Goal: Find specific page/section: Find specific page/section

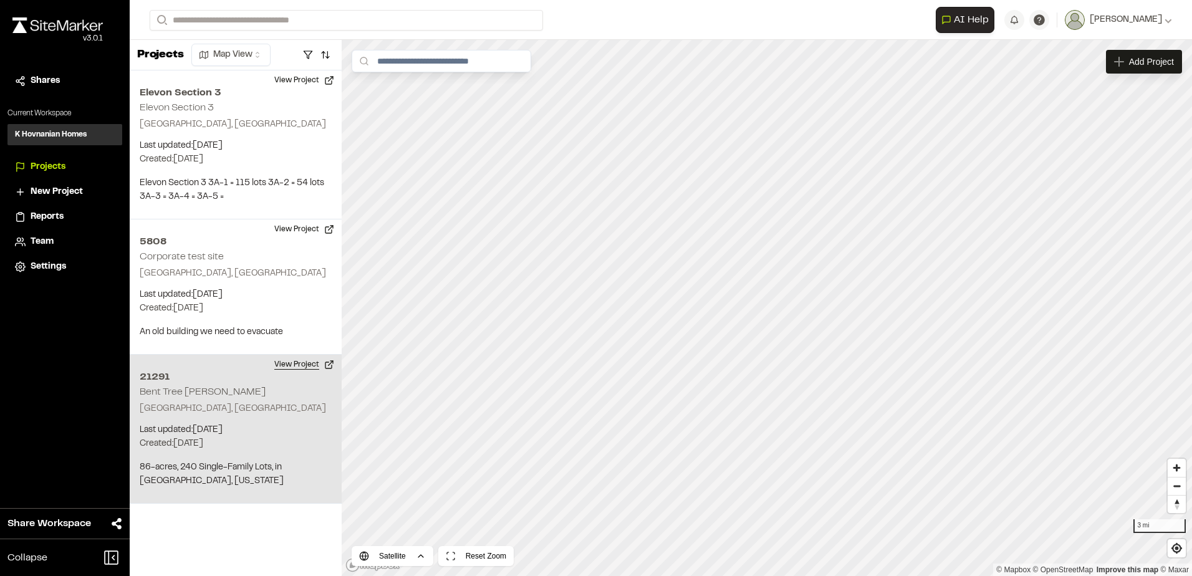
click at [305, 364] on button "View Project" at bounding box center [304, 365] width 75 height 20
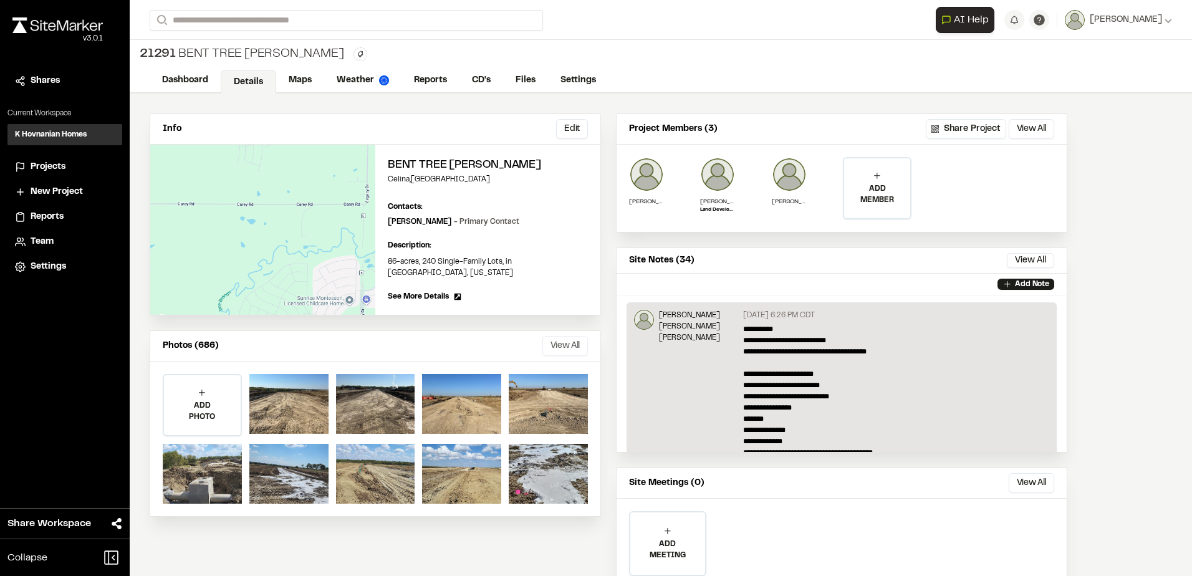
click at [565, 336] on button "View All" at bounding box center [565, 346] width 46 height 20
click at [558, 336] on button "View All" at bounding box center [565, 346] width 46 height 20
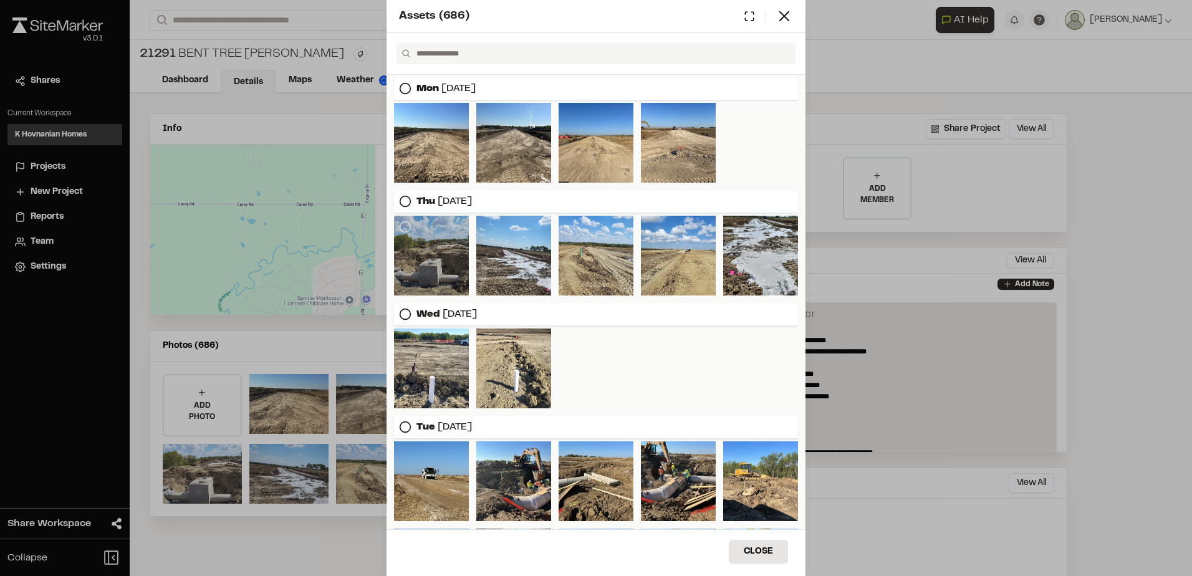
click at [422, 256] on div at bounding box center [431, 256] width 75 height 80
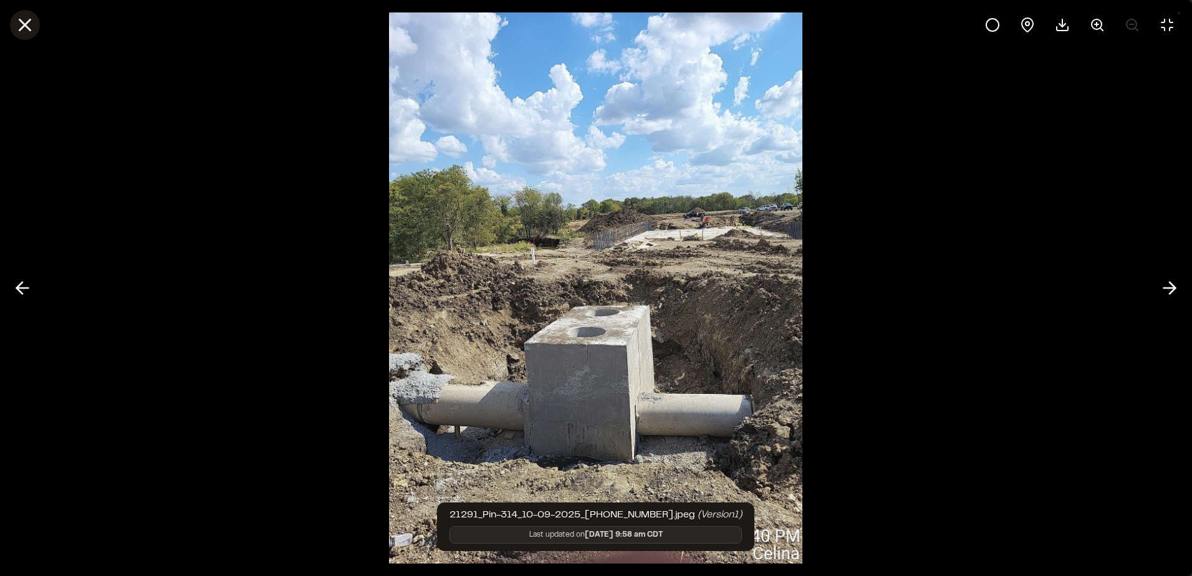
click at [26, 17] on icon at bounding box center [24, 24] width 21 height 21
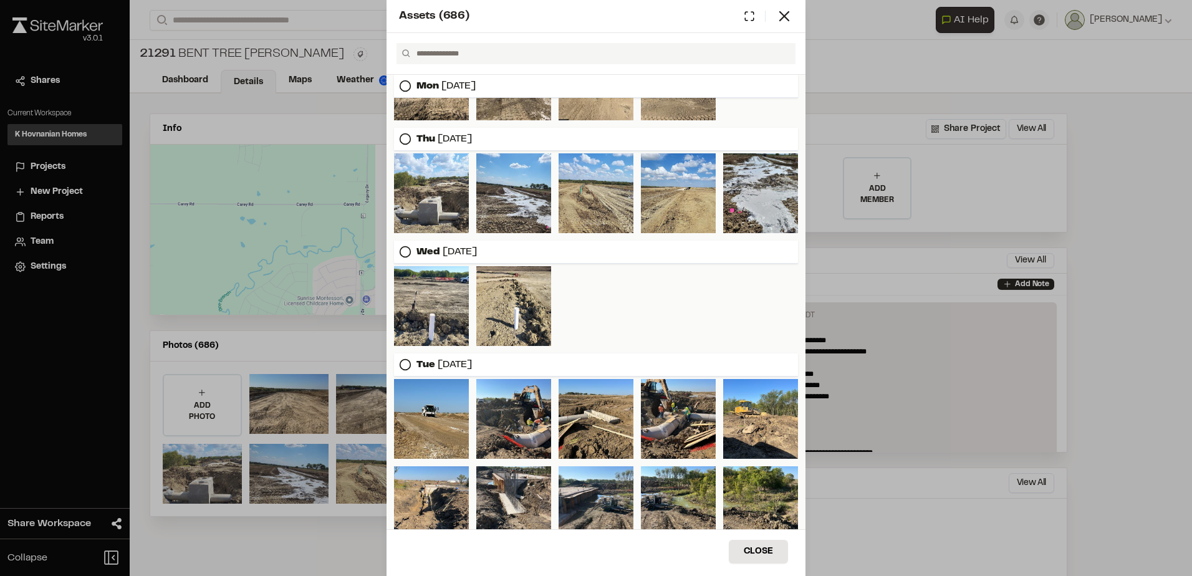
scroll to position [125, 0]
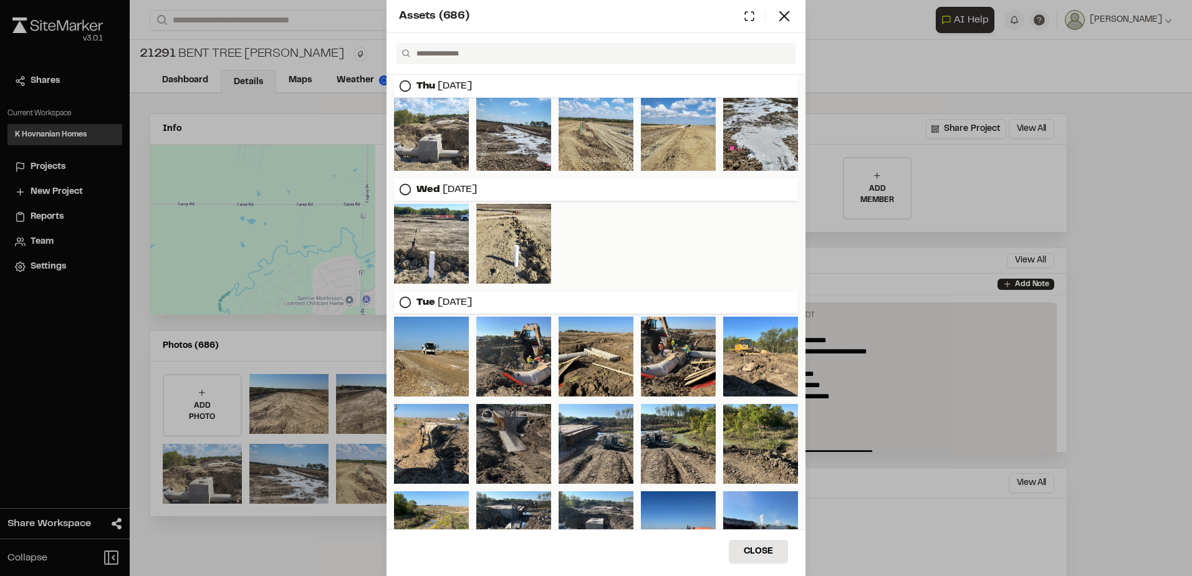
click at [522, 435] on div at bounding box center [513, 444] width 75 height 80
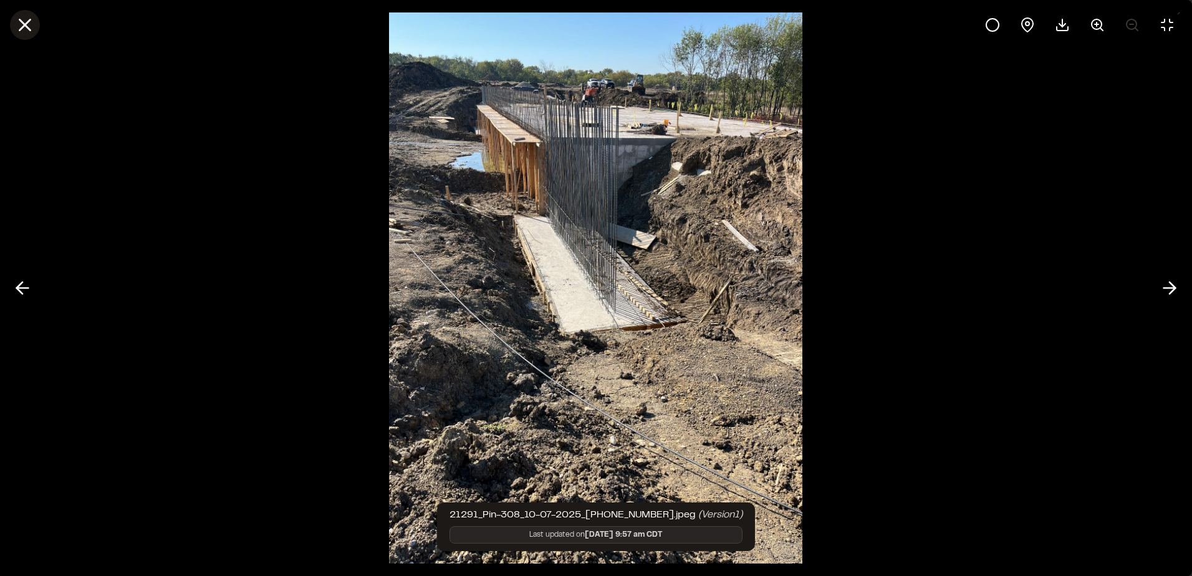
click at [28, 28] on line at bounding box center [25, 25] width 11 height 11
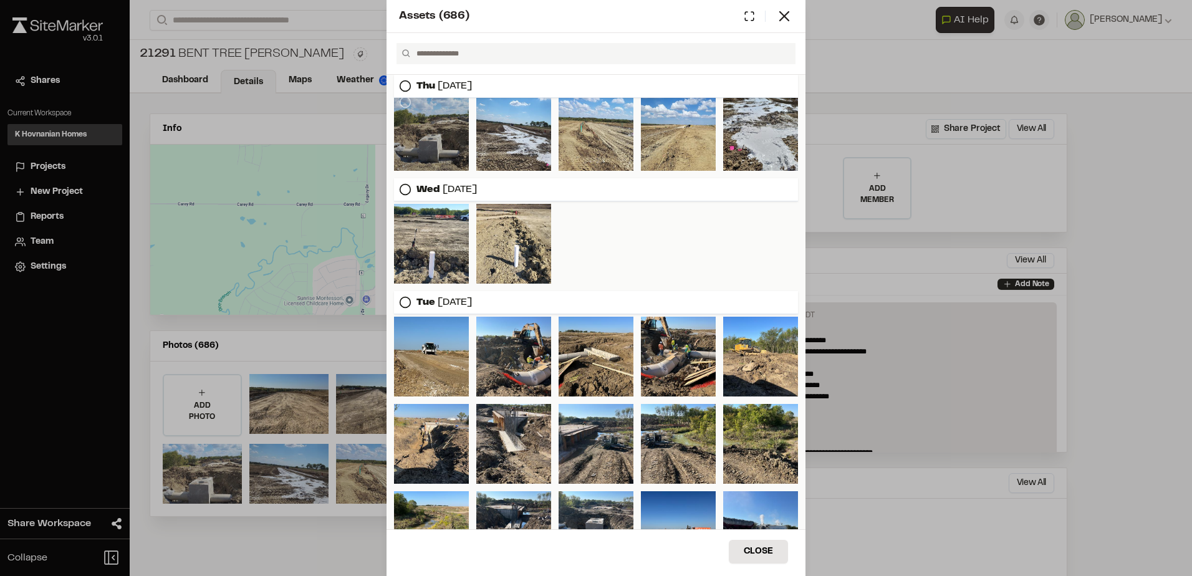
click at [456, 146] on div at bounding box center [431, 131] width 75 height 80
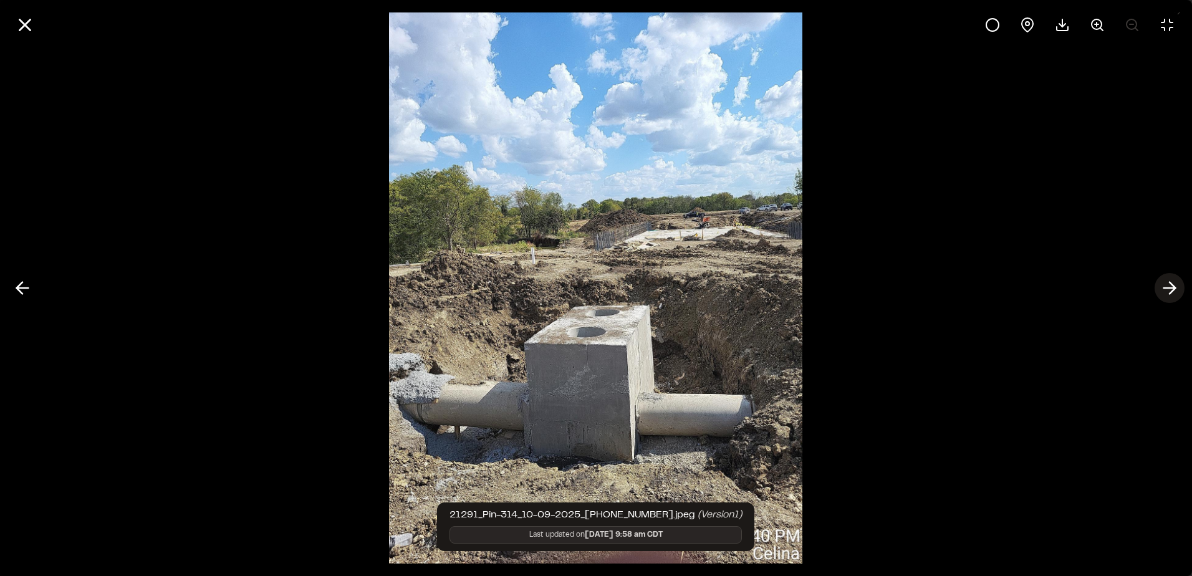
click at [1167, 297] on icon at bounding box center [1169, 287] width 20 height 21
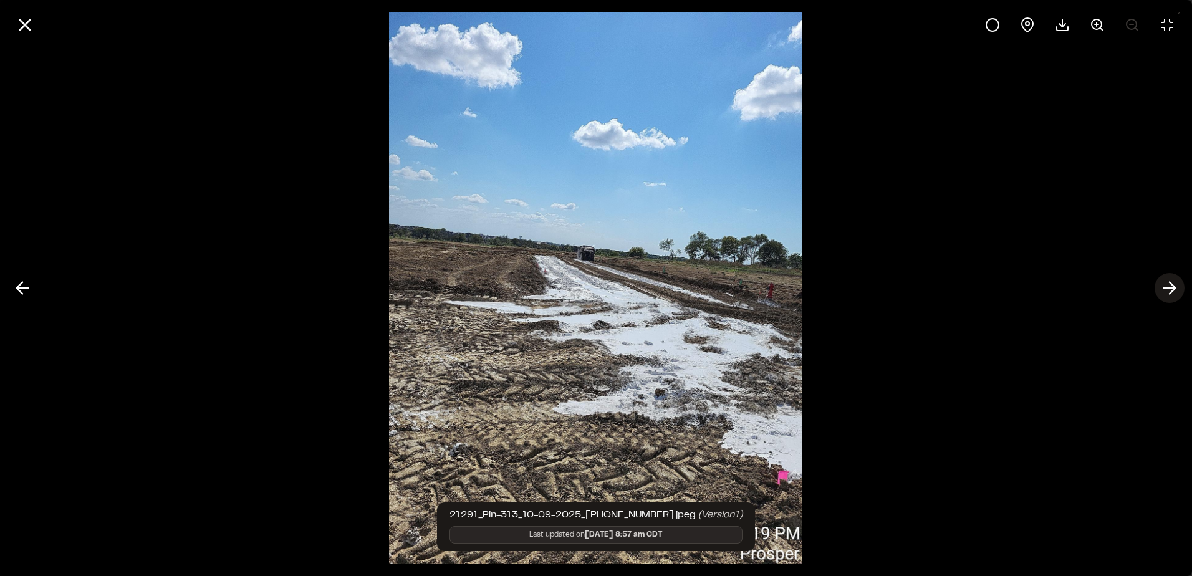
click at [1169, 283] on icon at bounding box center [1169, 287] width 20 height 21
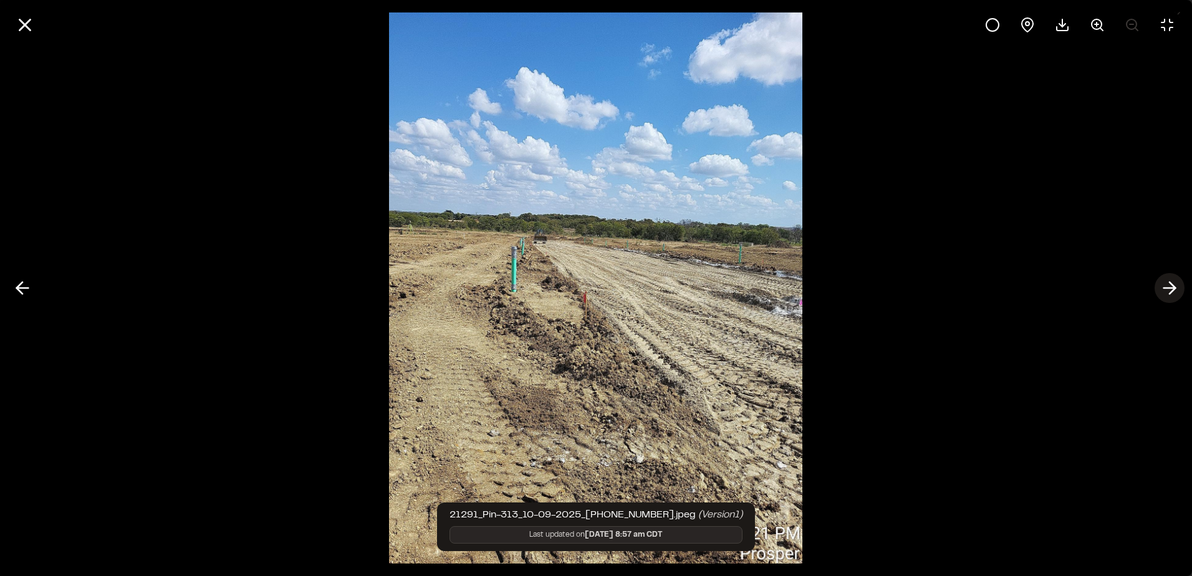
click at [1169, 283] on icon at bounding box center [1169, 287] width 20 height 21
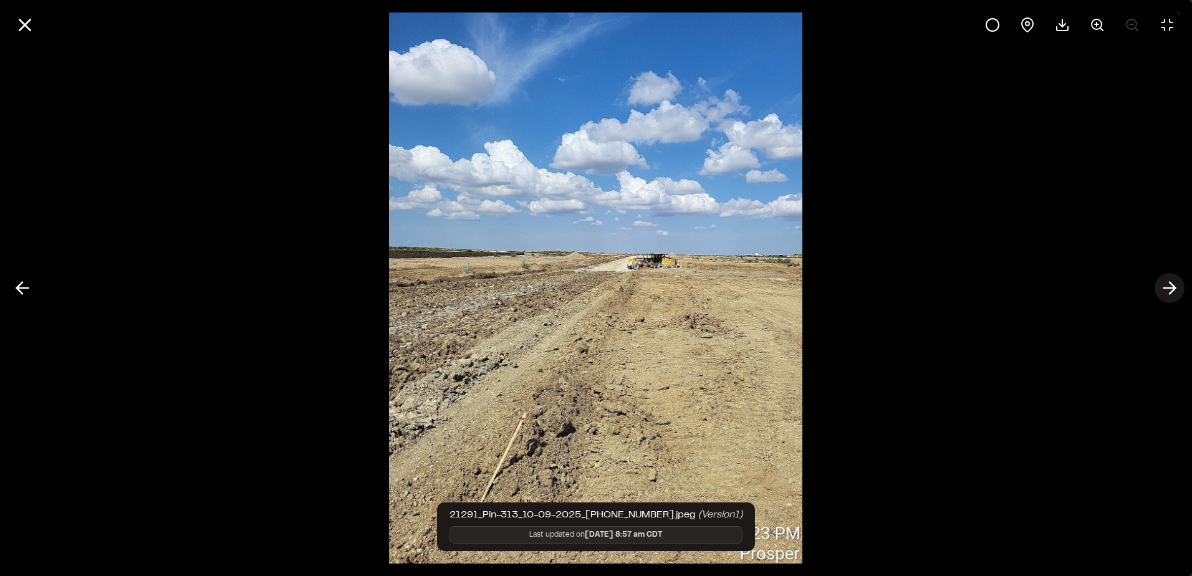
click at [1169, 290] on icon at bounding box center [1169, 287] width 20 height 21
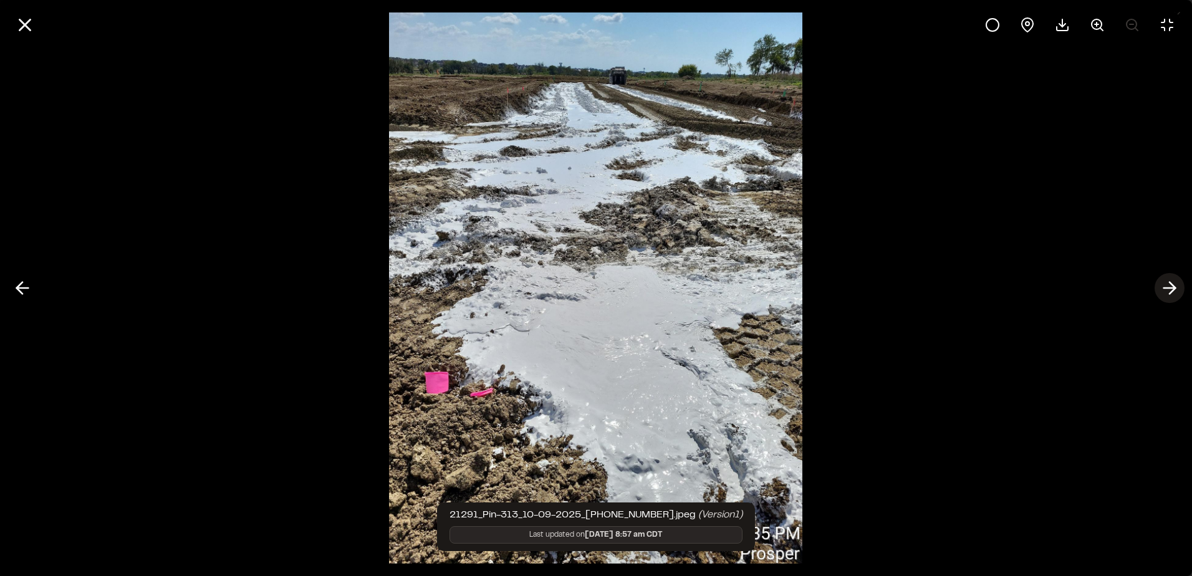
click at [1169, 290] on icon at bounding box center [1169, 287] width 20 height 21
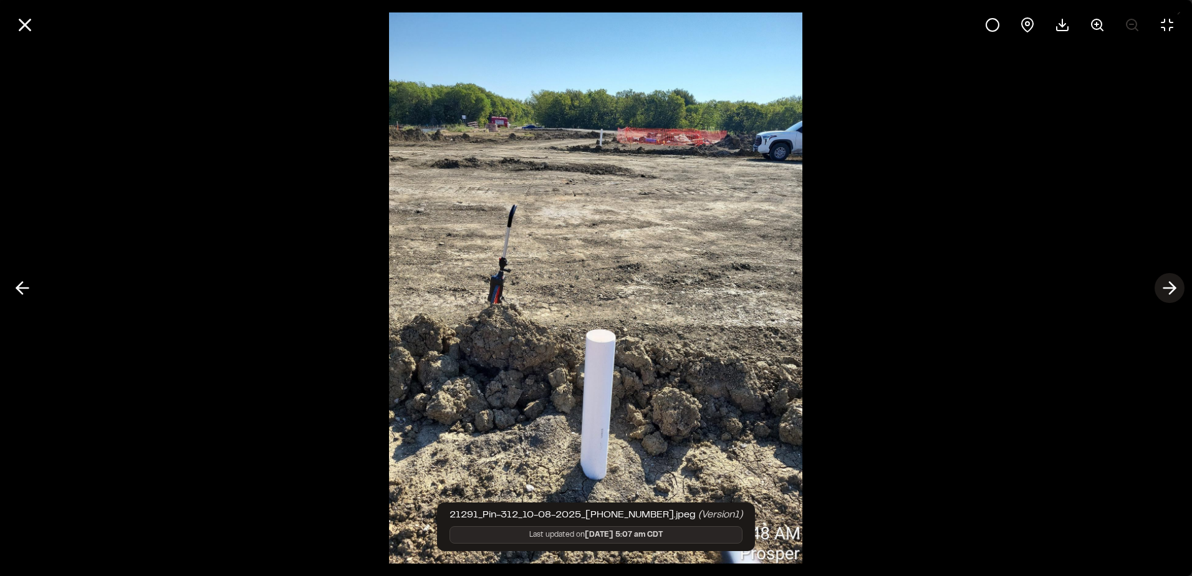
click at [1169, 290] on icon at bounding box center [1169, 287] width 20 height 21
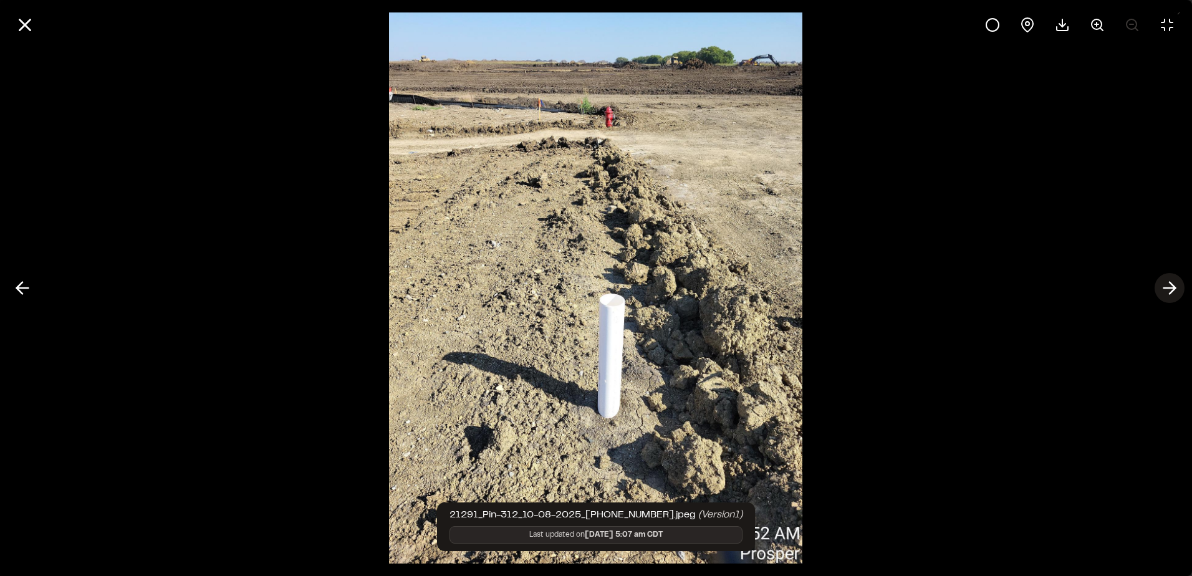
click at [1173, 285] on polyline at bounding box center [1172, 288] width 6 height 12
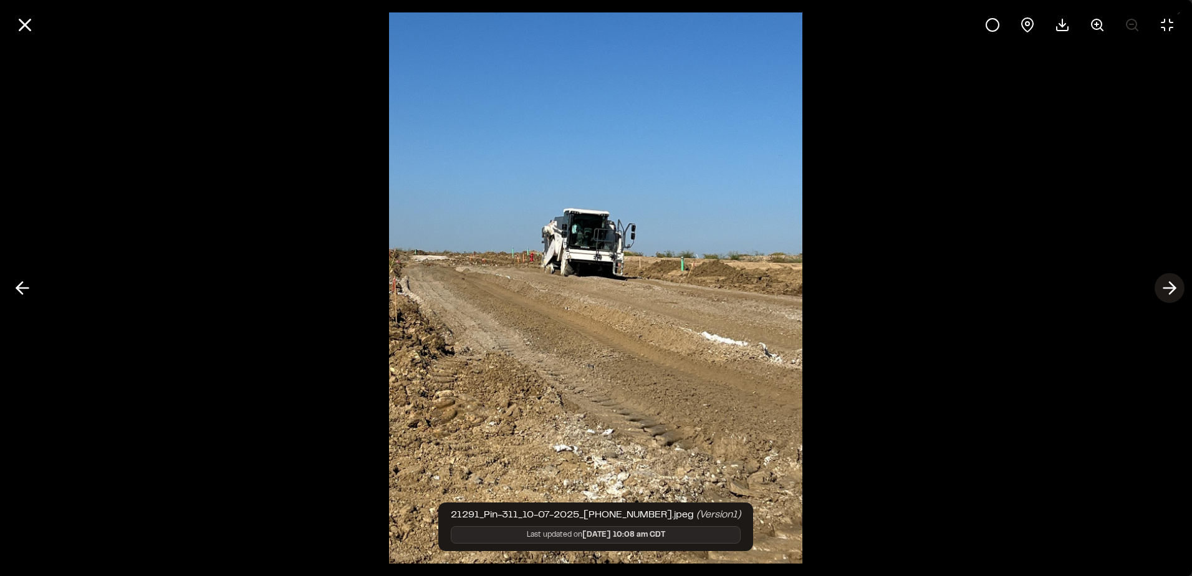
click at [1166, 276] on button at bounding box center [1169, 288] width 30 height 30
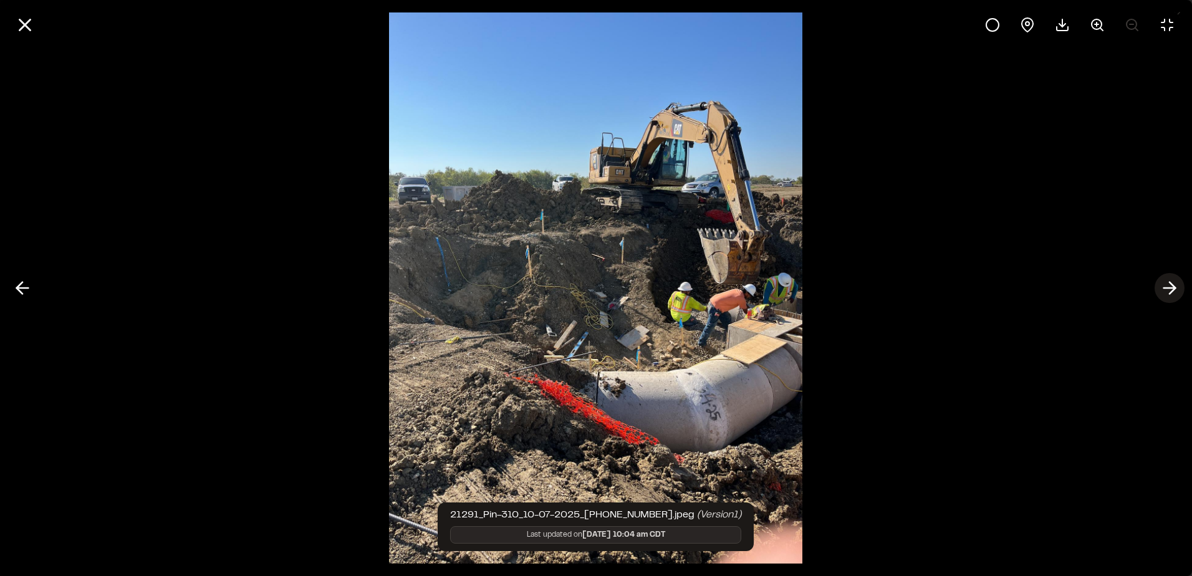
click at [1167, 276] on button at bounding box center [1169, 288] width 30 height 30
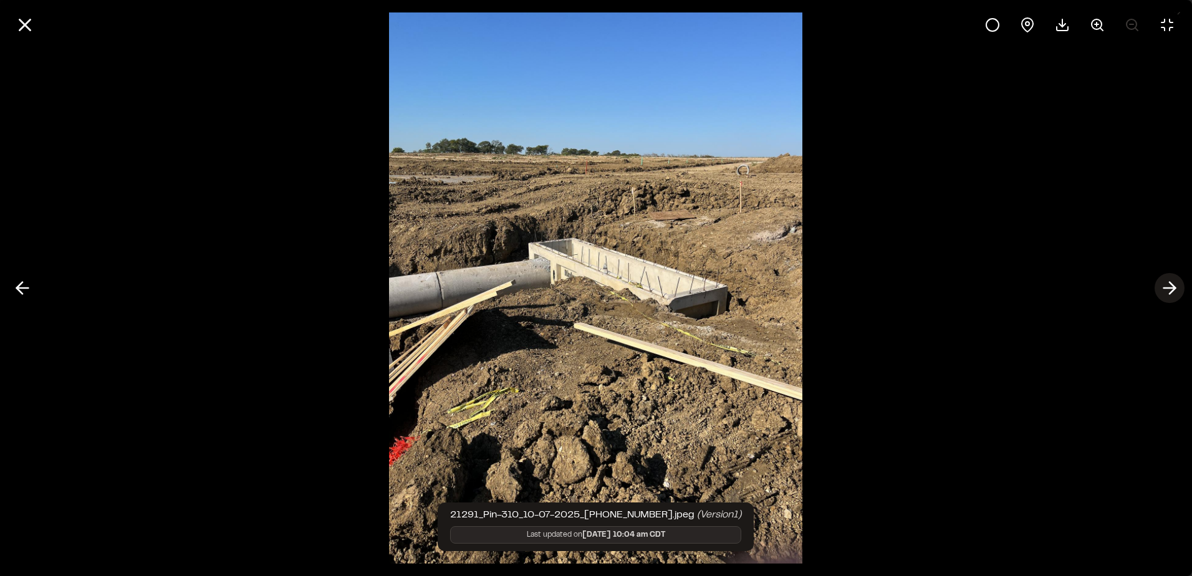
click at [1168, 280] on icon at bounding box center [1169, 287] width 20 height 21
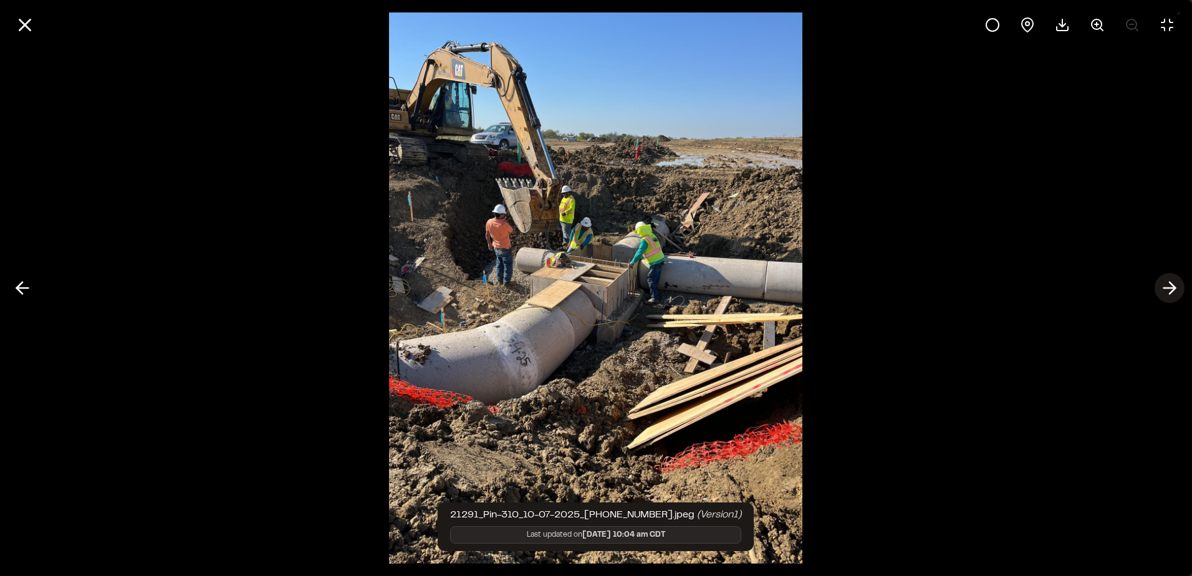
click at [1167, 282] on icon at bounding box center [1169, 287] width 20 height 21
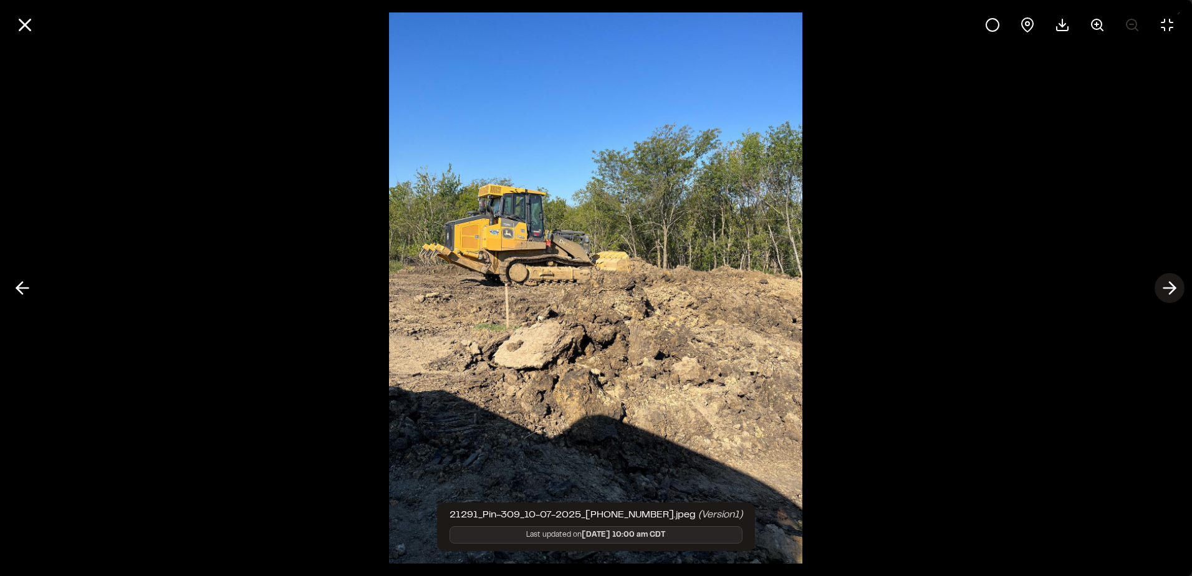
click at [1167, 282] on icon at bounding box center [1169, 287] width 20 height 21
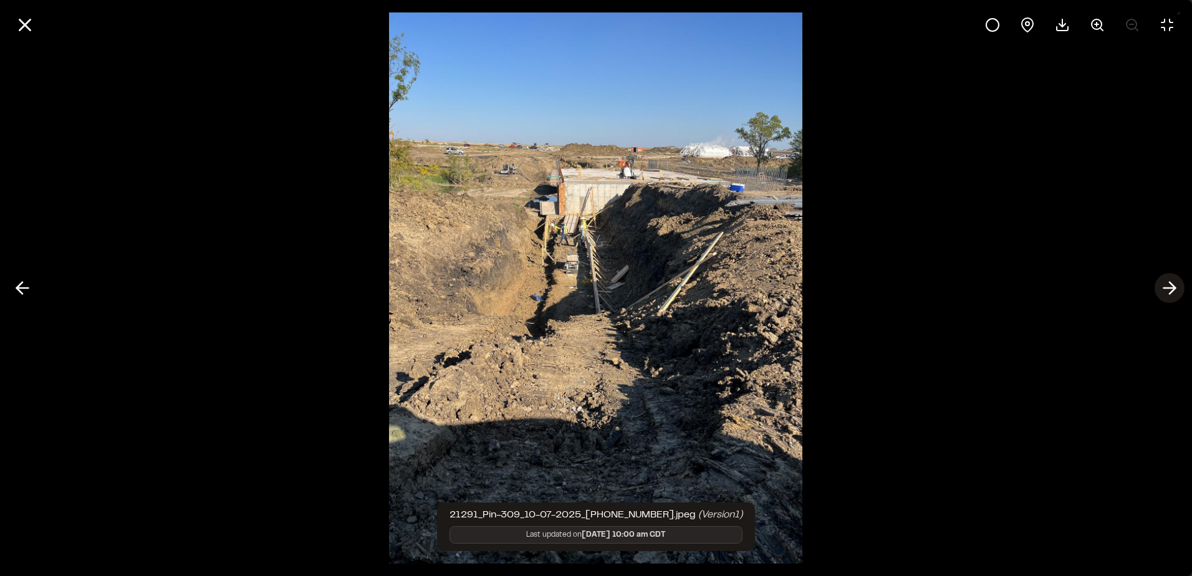
click at [1167, 282] on icon at bounding box center [1169, 287] width 20 height 21
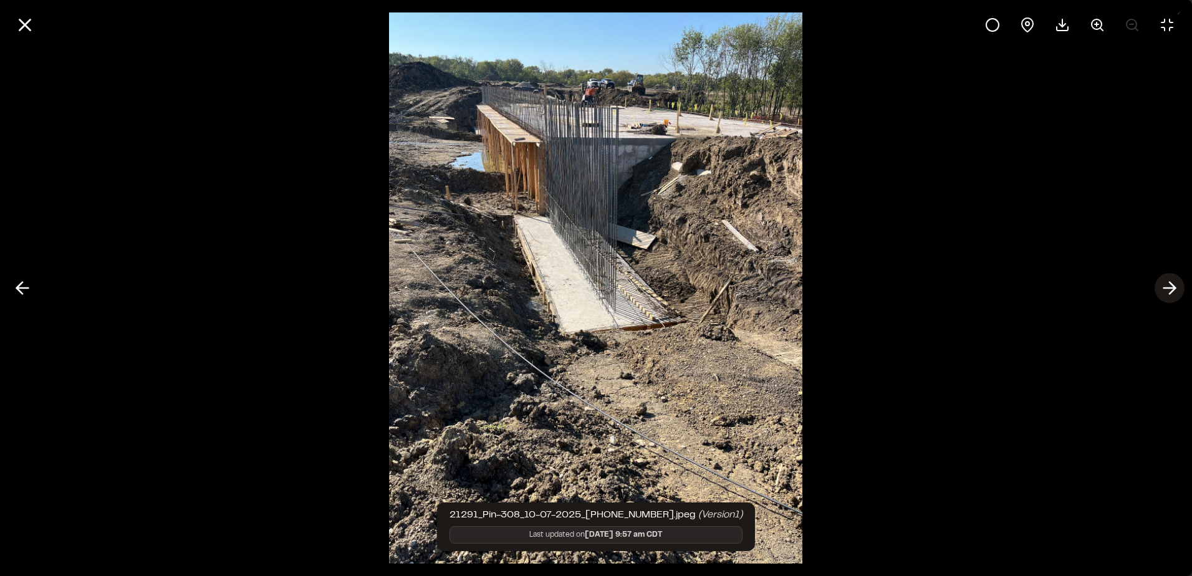
click at [1167, 282] on icon at bounding box center [1169, 287] width 20 height 21
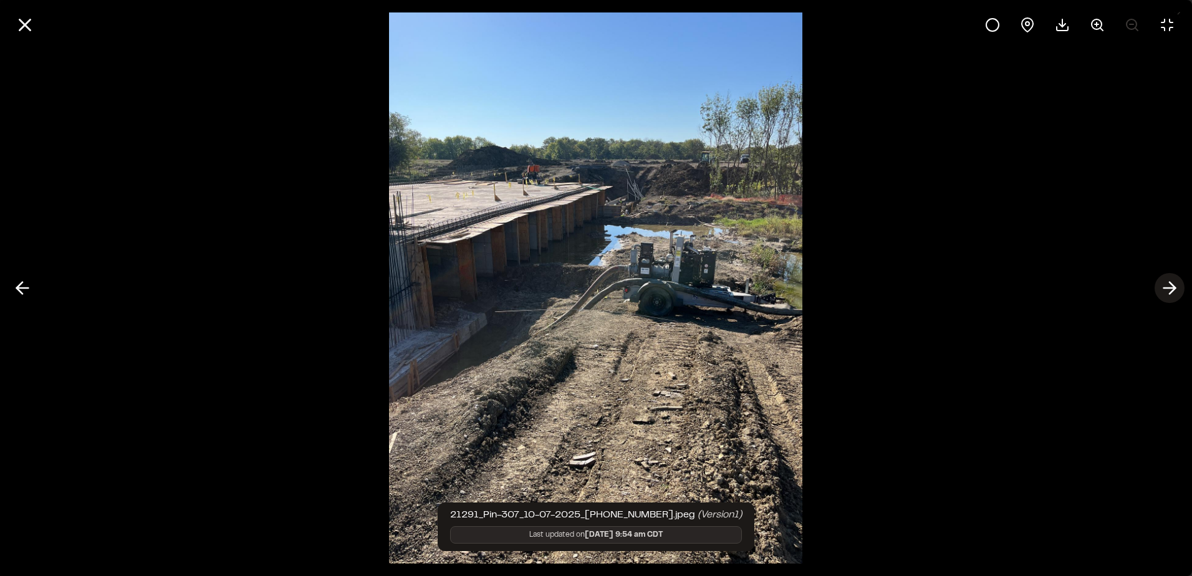
click at [1167, 282] on icon at bounding box center [1169, 287] width 20 height 21
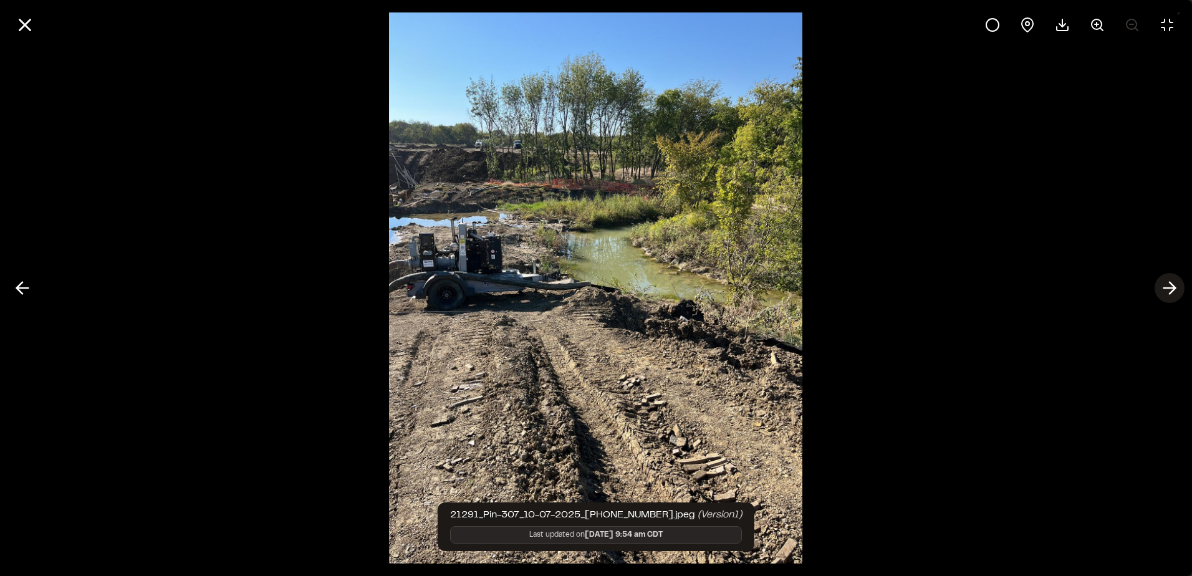
click at [1167, 282] on icon at bounding box center [1169, 287] width 20 height 21
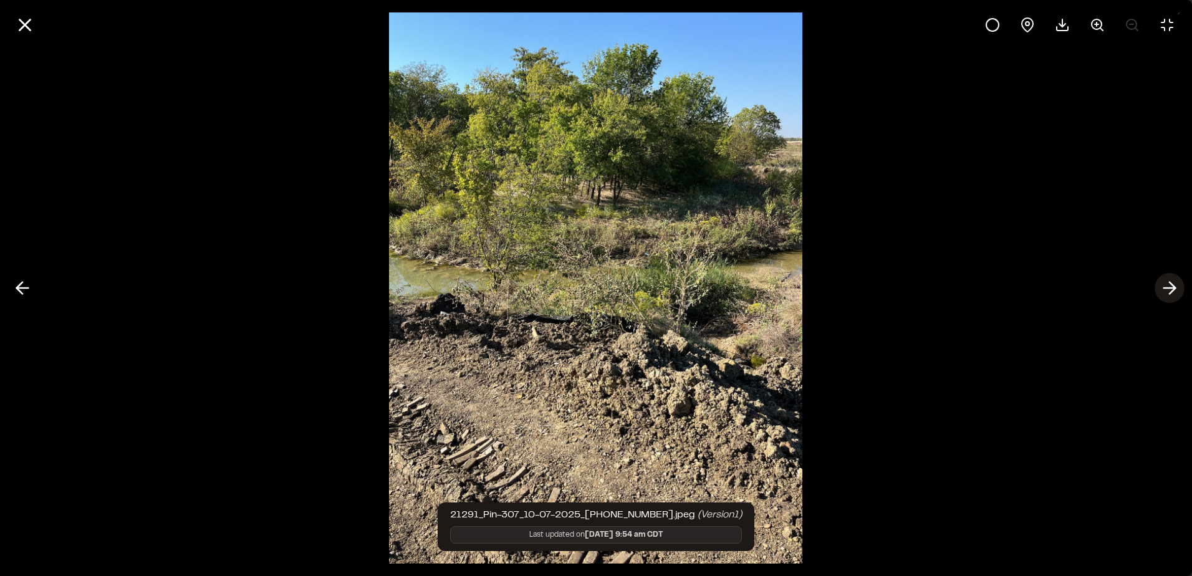
click at [1167, 282] on icon at bounding box center [1169, 287] width 20 height 21
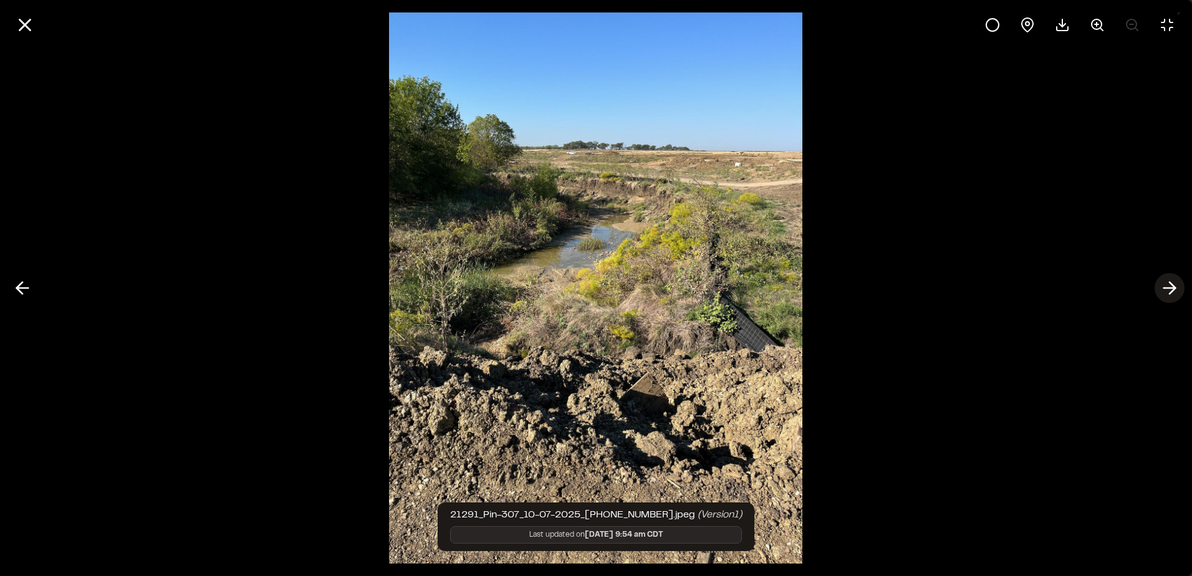
click at [1167, 282] on icon at bounding box center [1169, 287] width 20 height 21
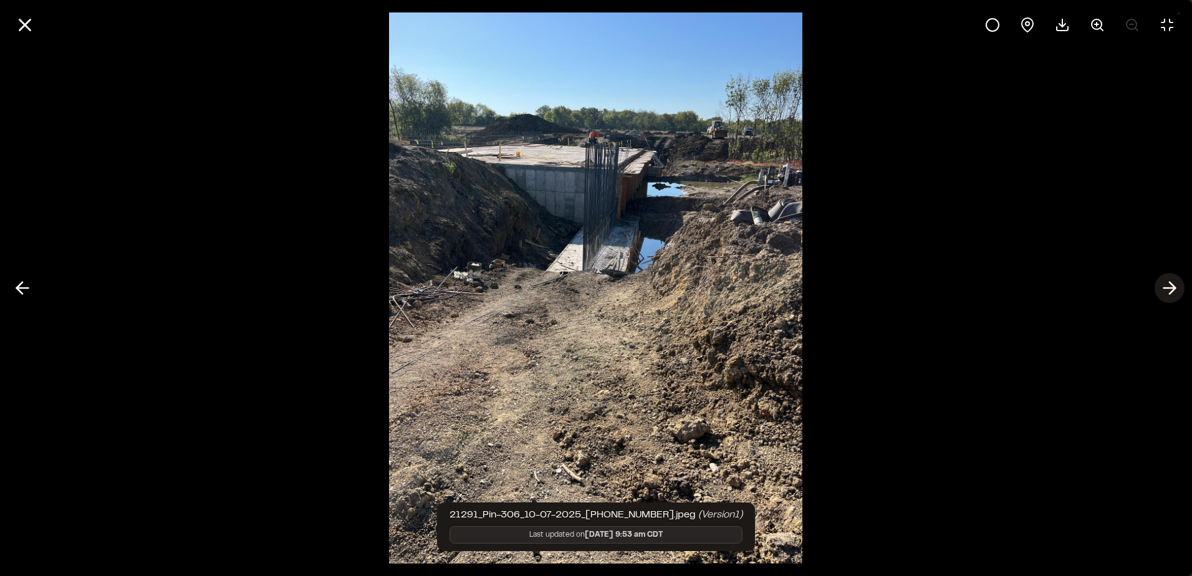
click at [1167, 280] on icon at bounding box center [1169, 287] width 20 height 21
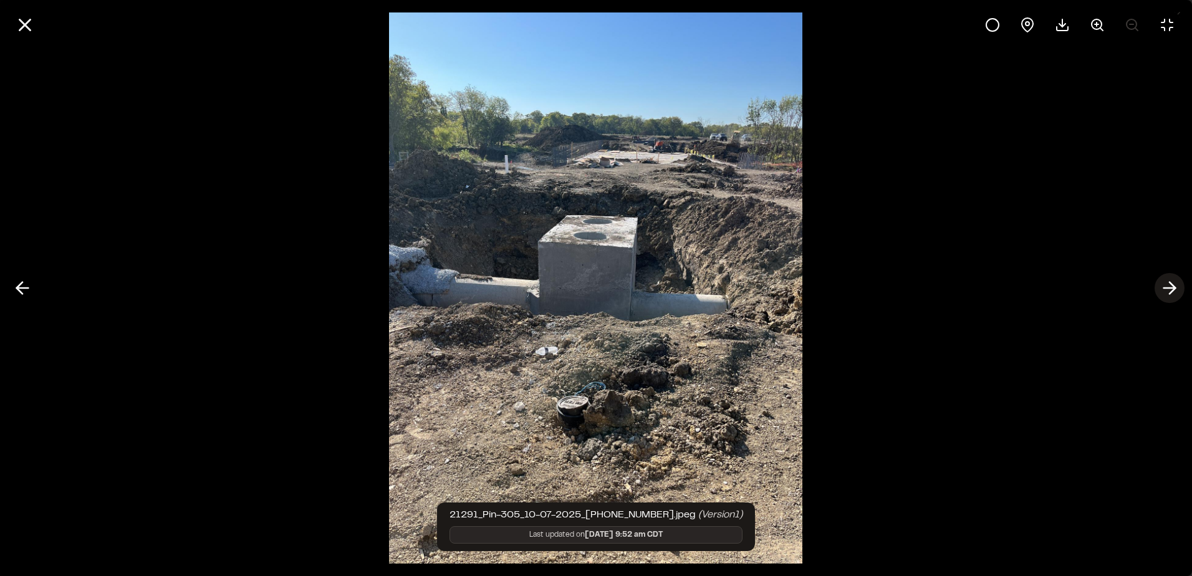
click at [1167, 279] on icon at bounding box center [1169, 287] width 20 height 21
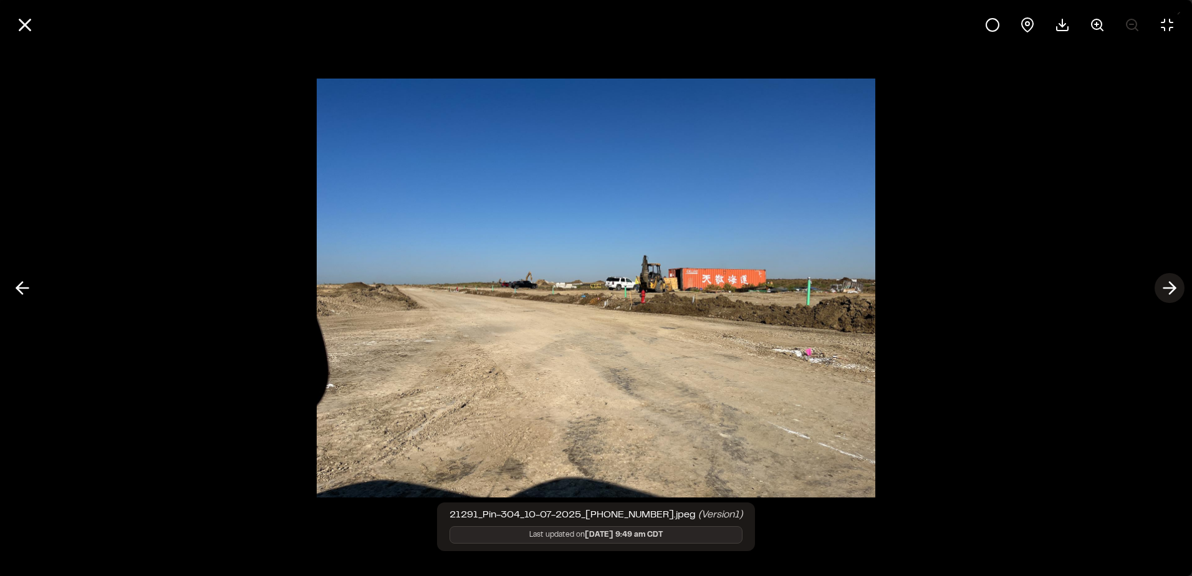
click at [1178, 281] on icon at bounding box center [1169, 287] width 20 height 21
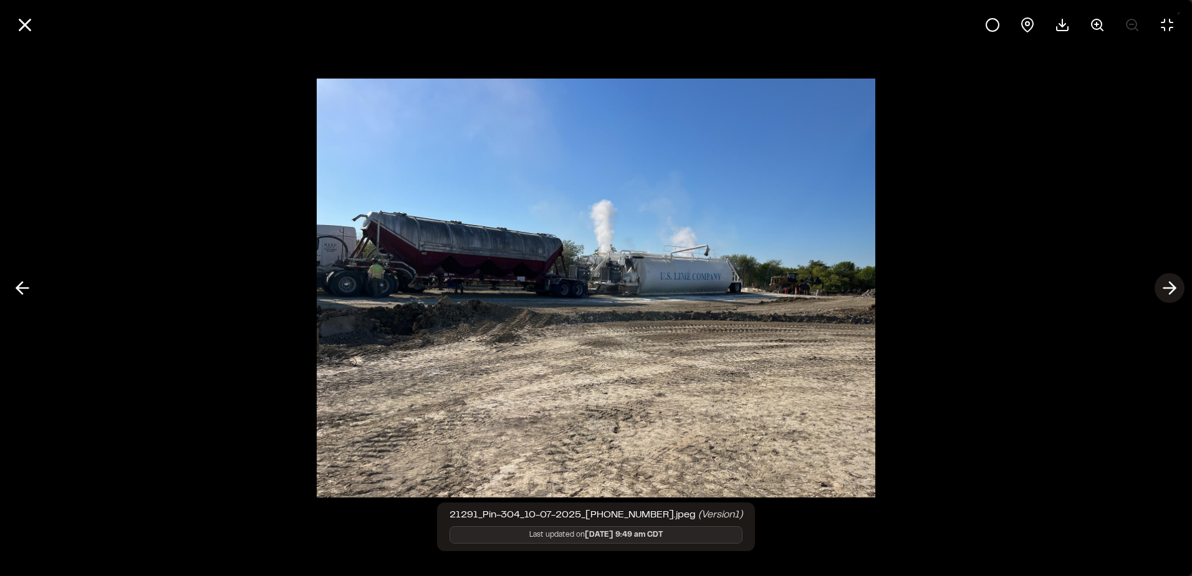
click at [1173, 280] on icon at bounding box center [1169, 287] width 20 height 21
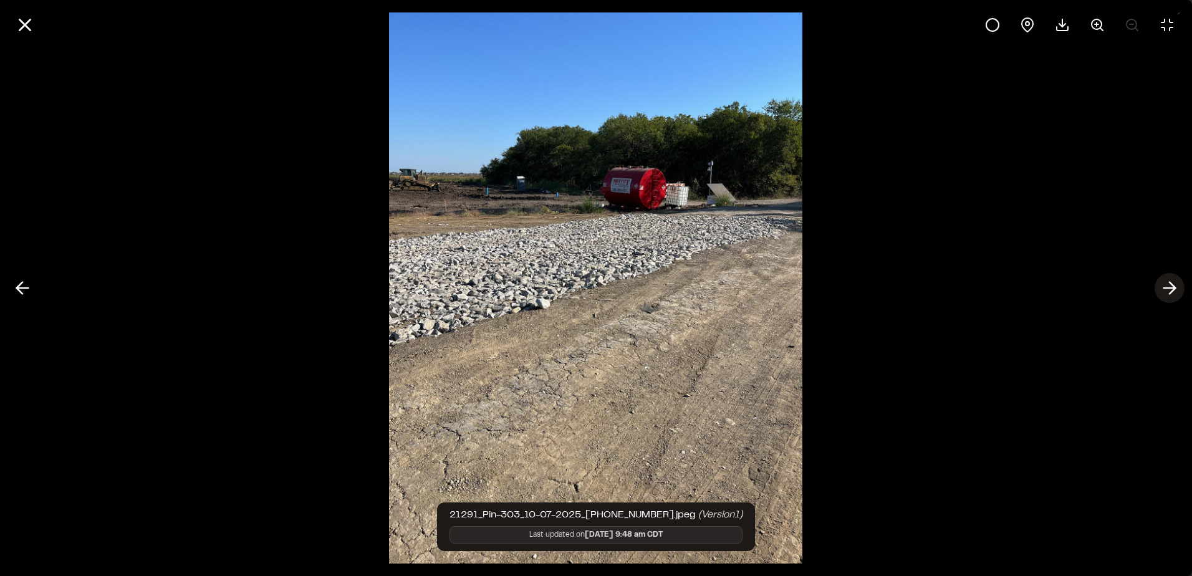
click at [1165, 285] on icon at bounding box center [1169, 287] width 20 height 21
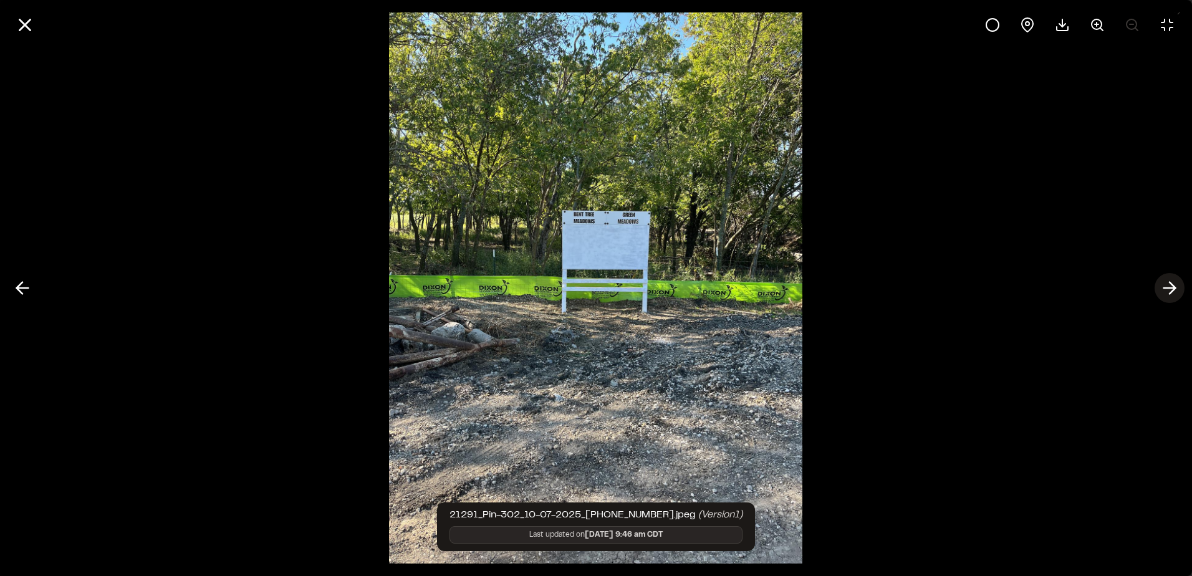
click at [1170, 278] on icon at bounding box center [1169, 287] width 20 height 21
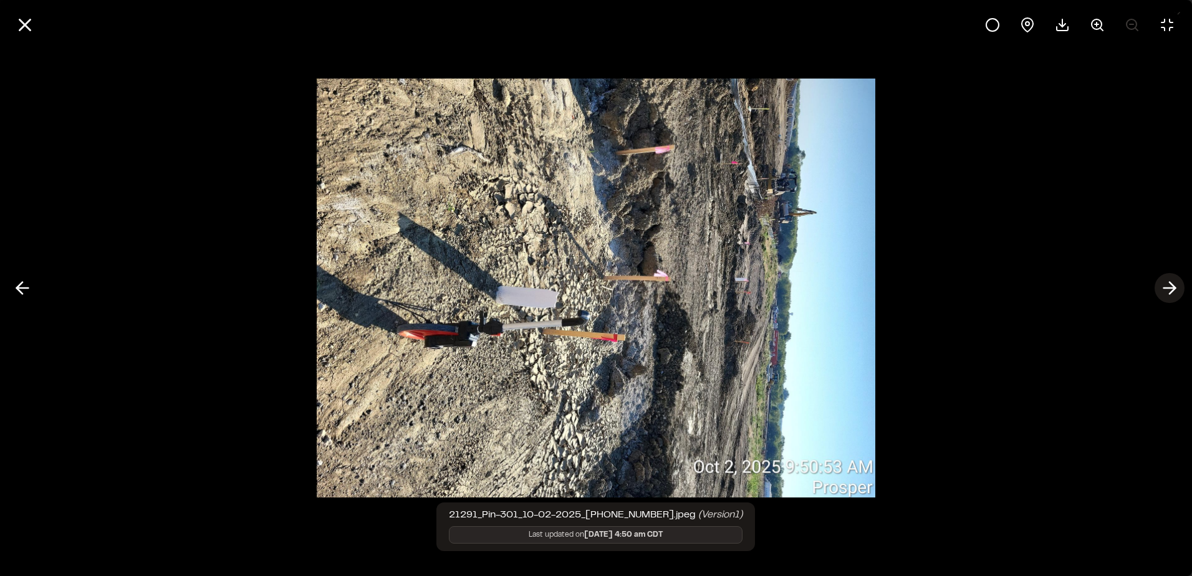
click at [1171, 278] on icon at bounding box center [1169, 287] width 20 height 21
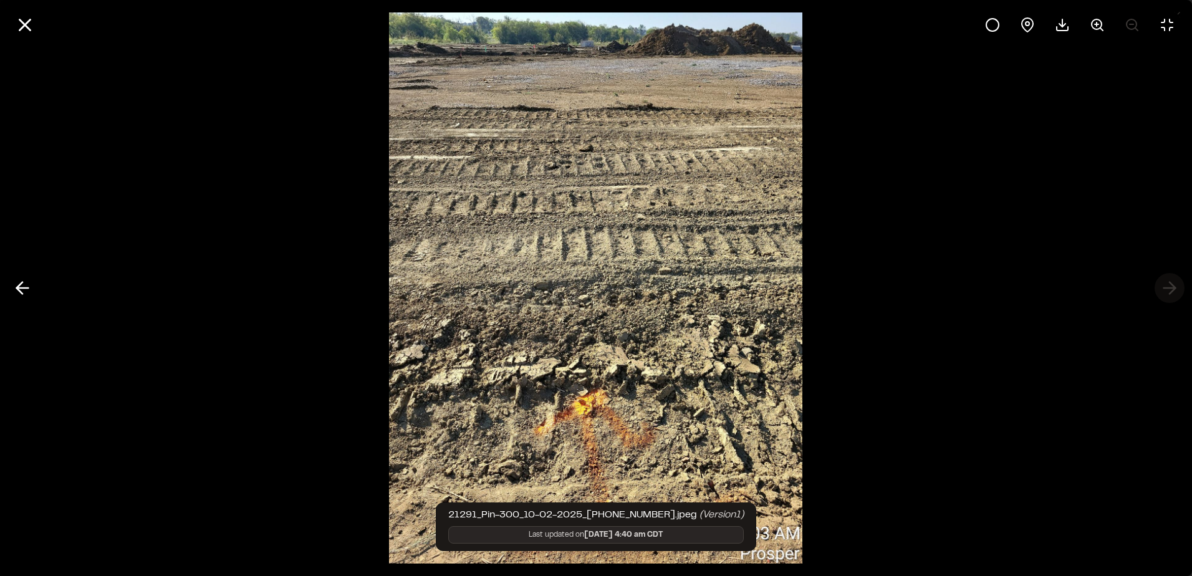
click at [1171, 278] on div at bounding box center [596, 288] width 1192 height 576
click at [27, 26] on line at bounding box center [25, 25] width 11 height 11
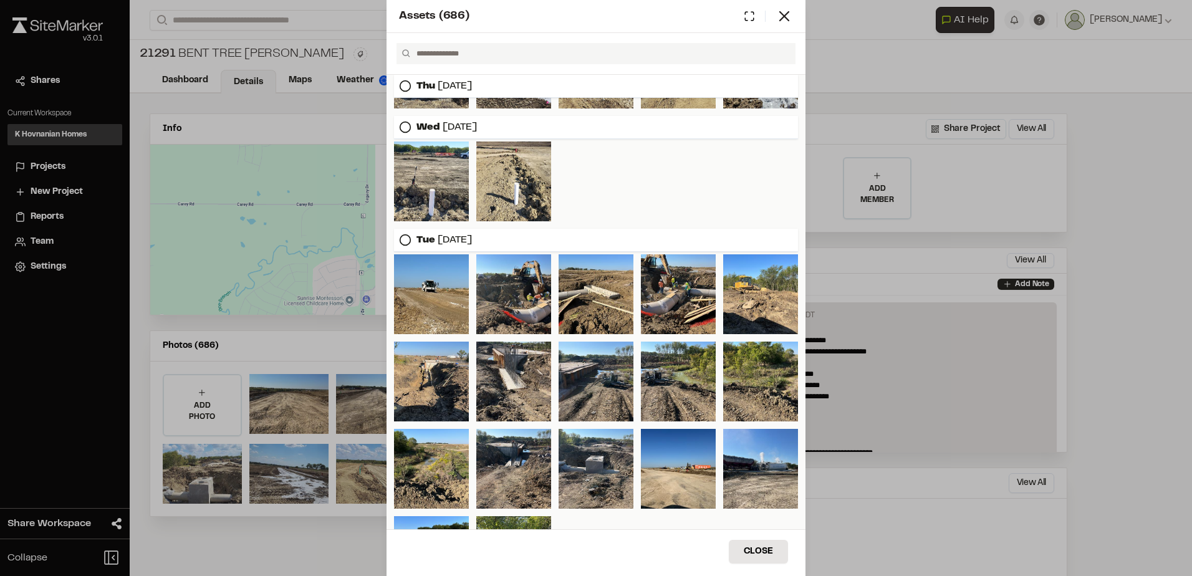
scroll to position [0, 0]
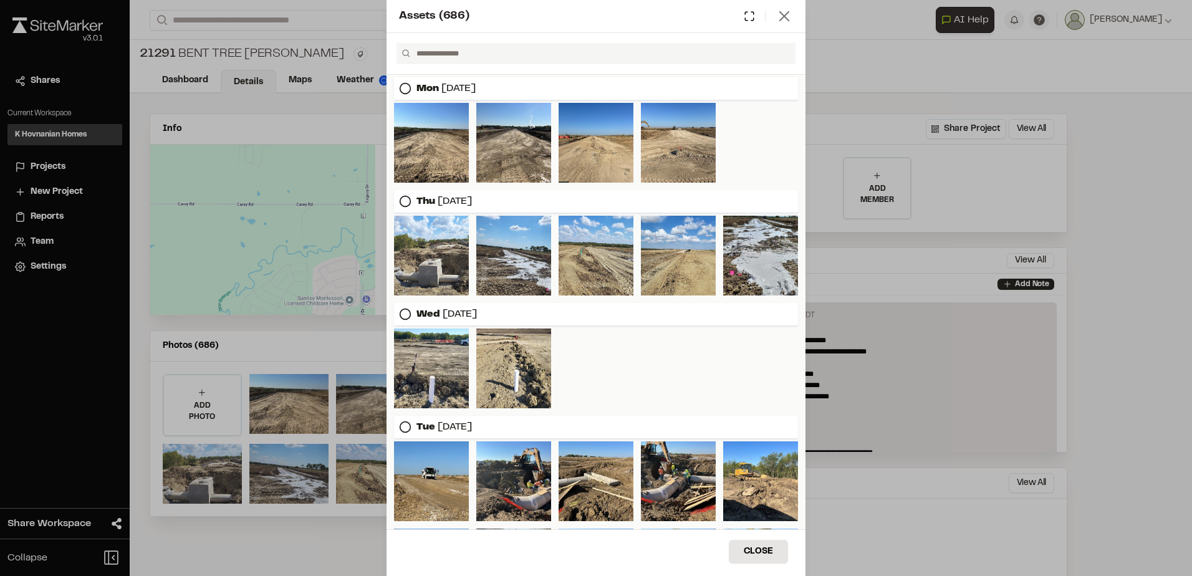
click at [784, 16] on line at bounding box center [784, 16] width 9 height 9
